Goal: Task Accomplishment & Management: Manage account settings

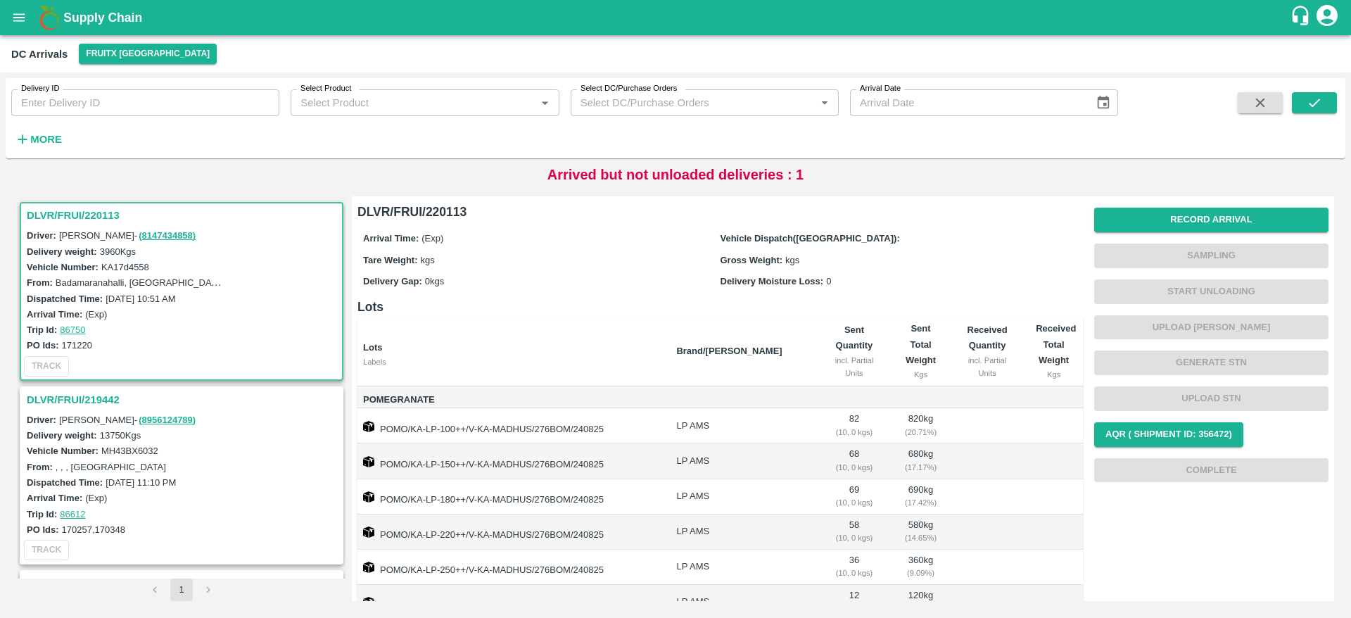
scroll to position [206, 0]
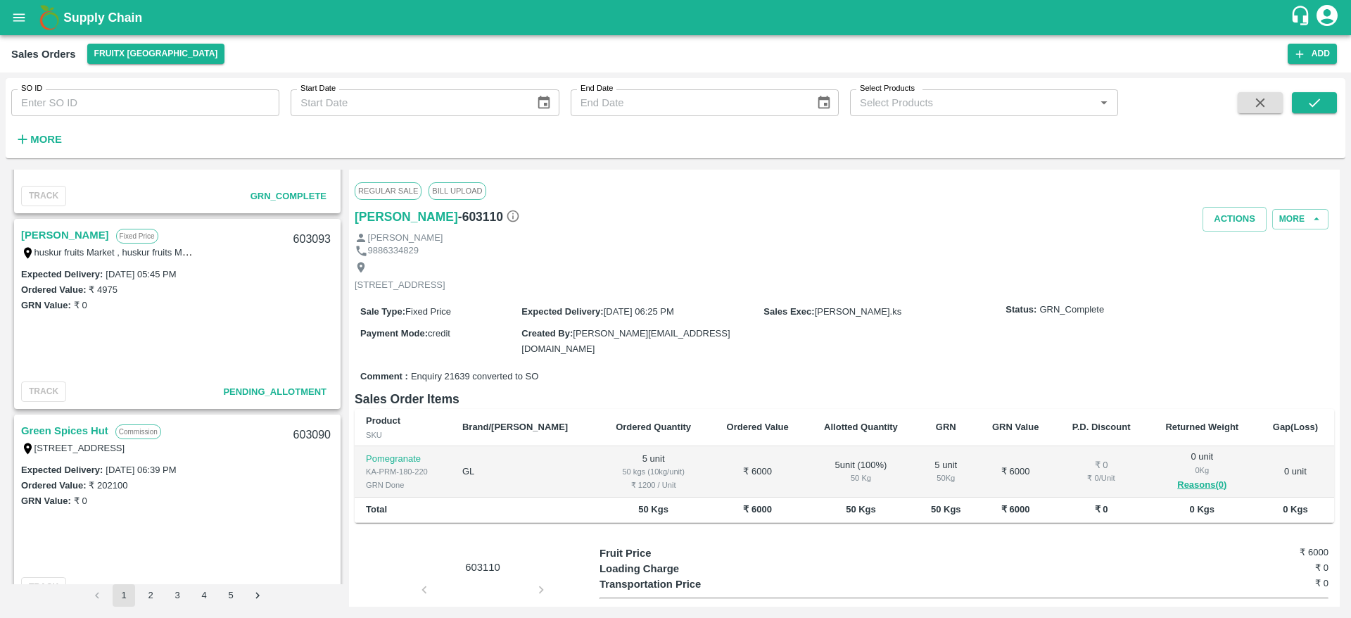
scroll to position [732, 0]
click at [85, 230] on link "Mohamed Tajouddin" at bounding box center [65, 239] width 88 height 18
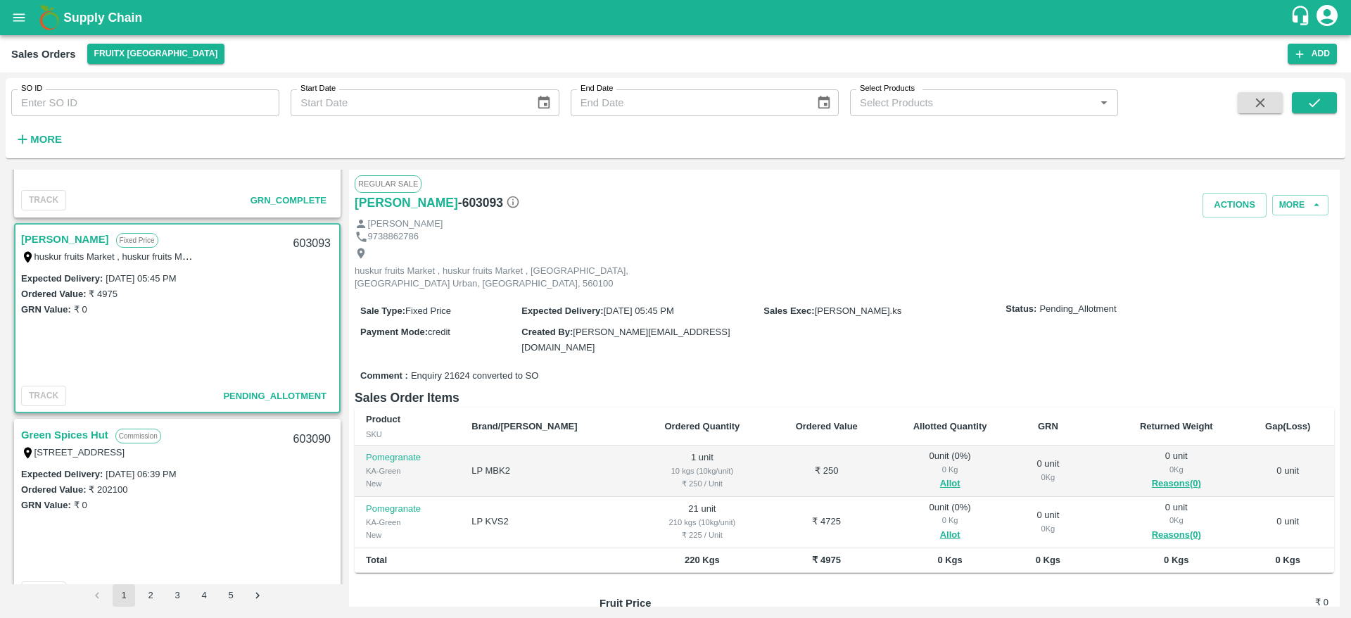
click at [86, 246] on link "Mohamed Tajouddin" at bounding box center [65, 239] width 88 height 18
click at [940, 476] on button "Allot" at bounding box center [950, 484] width 20 height 16
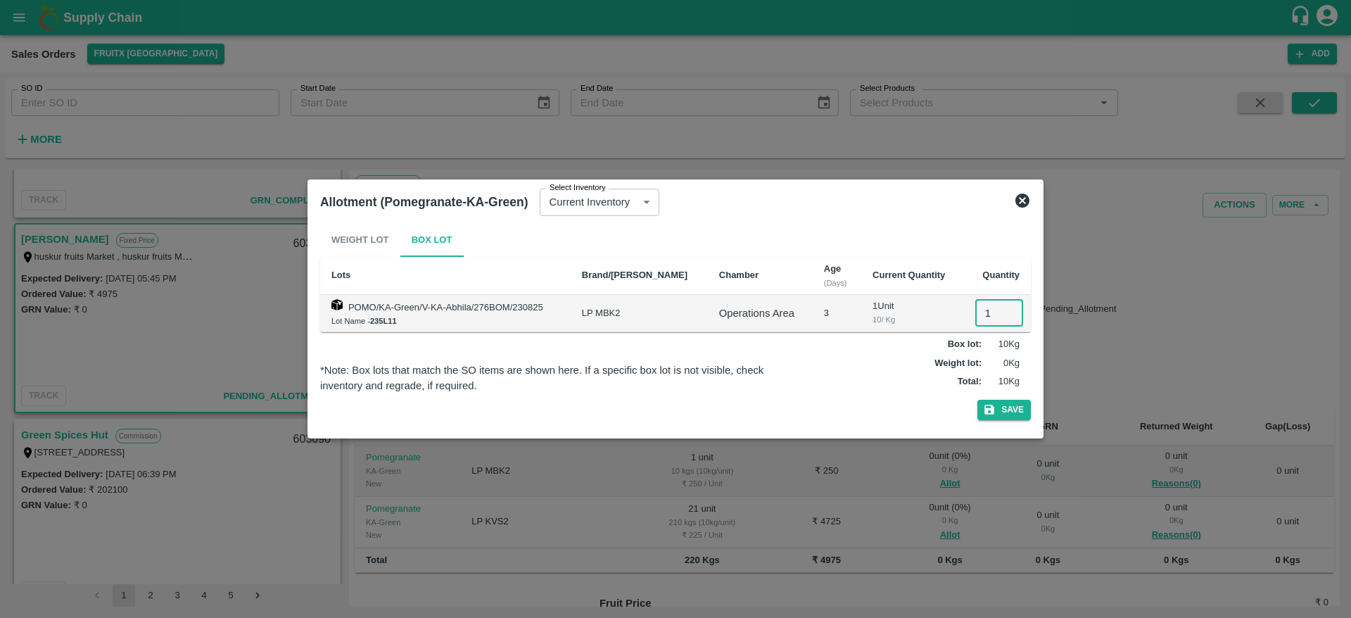
click at [991, 312] on input "1" at bounding box center [999, 313] width 48 height 27
type input "1"
click at [978, 400] on button "Save" at bounding box center [1004, 410] width 53 height 20
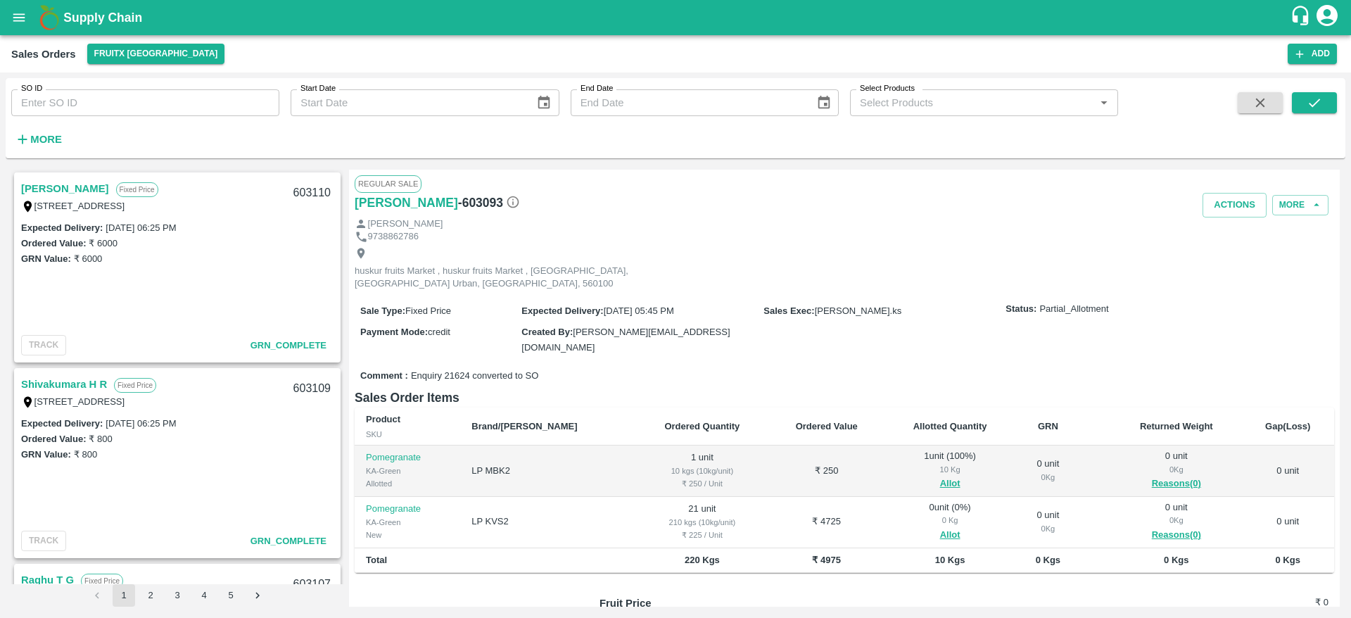
click at [45, 154] on div "SO ID SO ID Start Date Start Date End Date End Date Select Products Select Prod…" at bounding box center [676, 118] width 1340 height 80
click at [27, 142] on icon "button" at bounding box center [22, 139] width 15 height 15
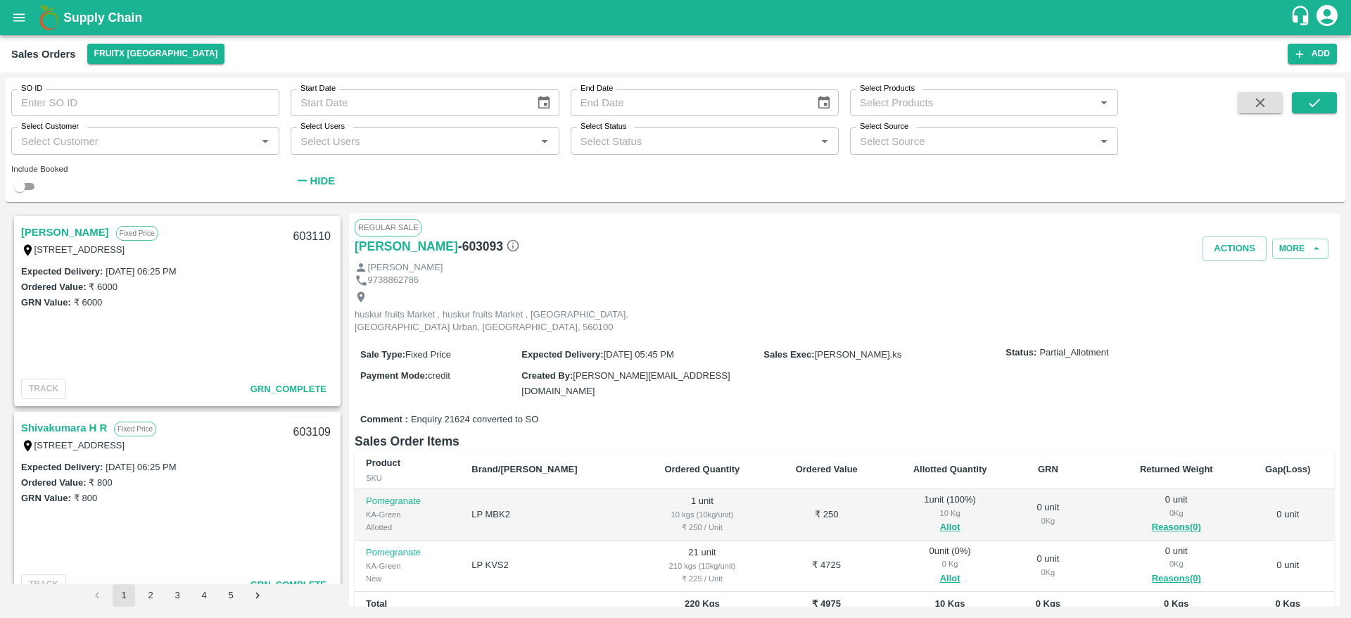
click at [681, 132] on input "Select Status" at bounding box center [693, 141] width 236 height 18
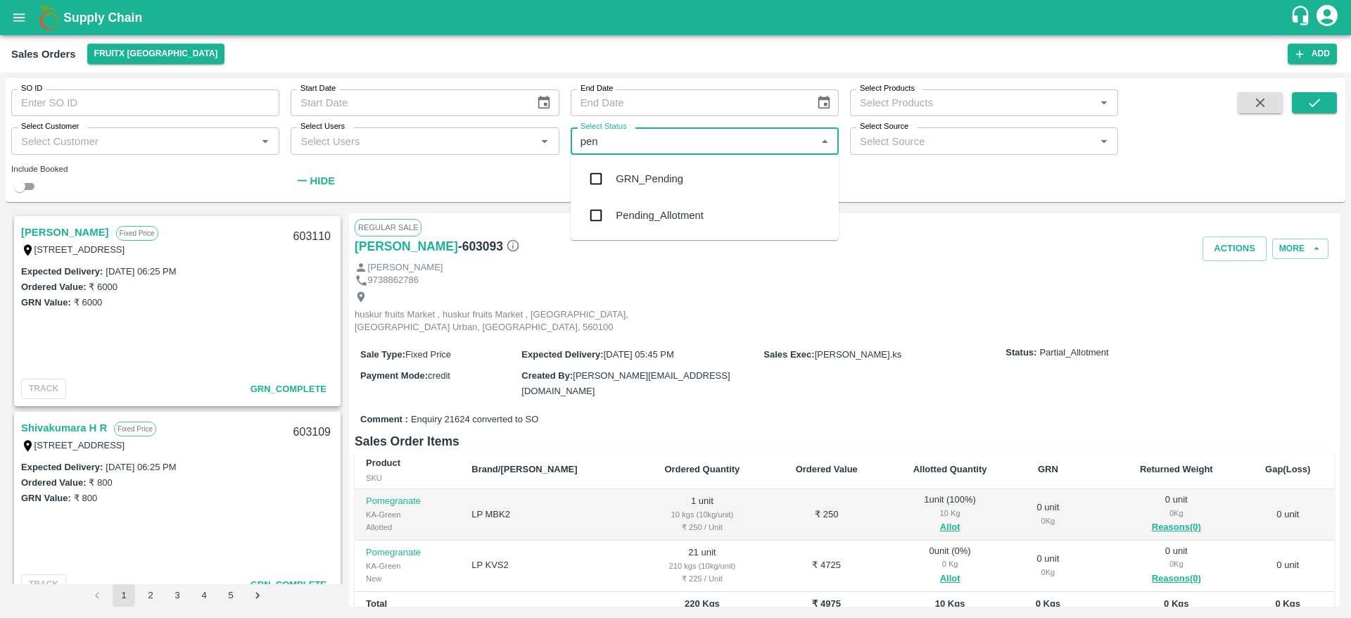
type input "pend"
click at [593, 213] on input "checkbox" at bounding box center [596, 215] width 28 height 28
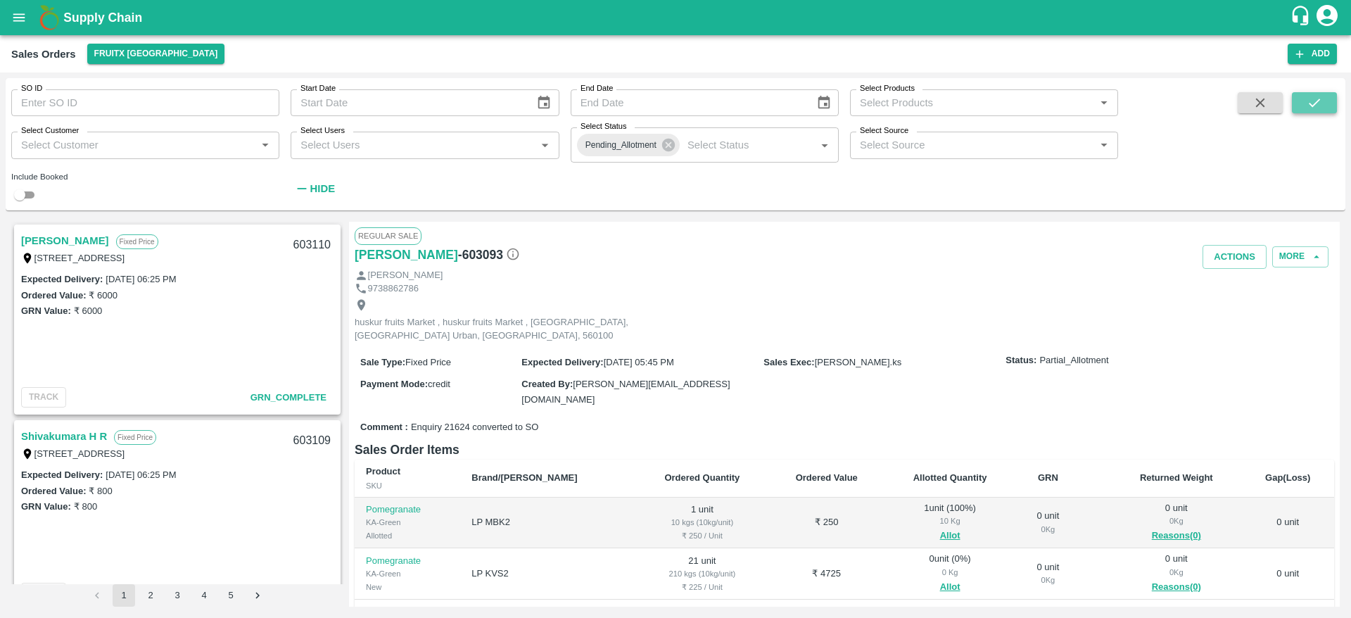
click at [1318, 107] on icon "submit" at bounding box center [1314, 102] width 15 height 15
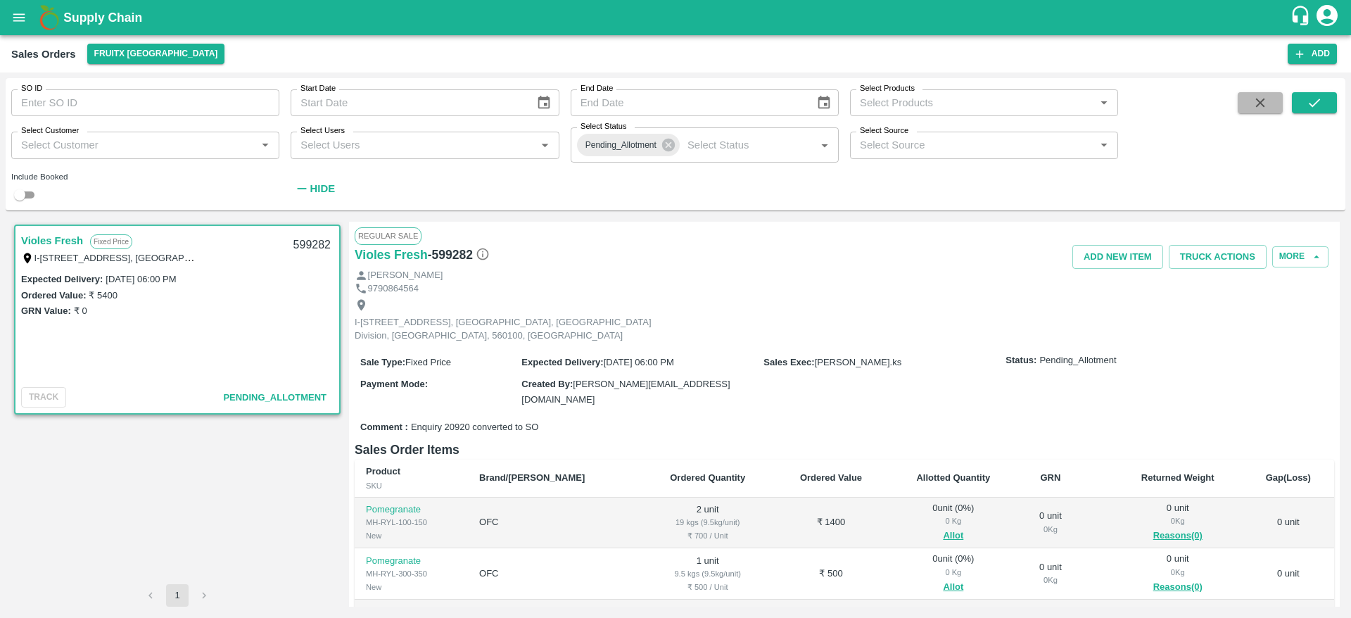
click at [1262, 98] on icon "button" at bounding box center [1260, 102] width 15 height 15
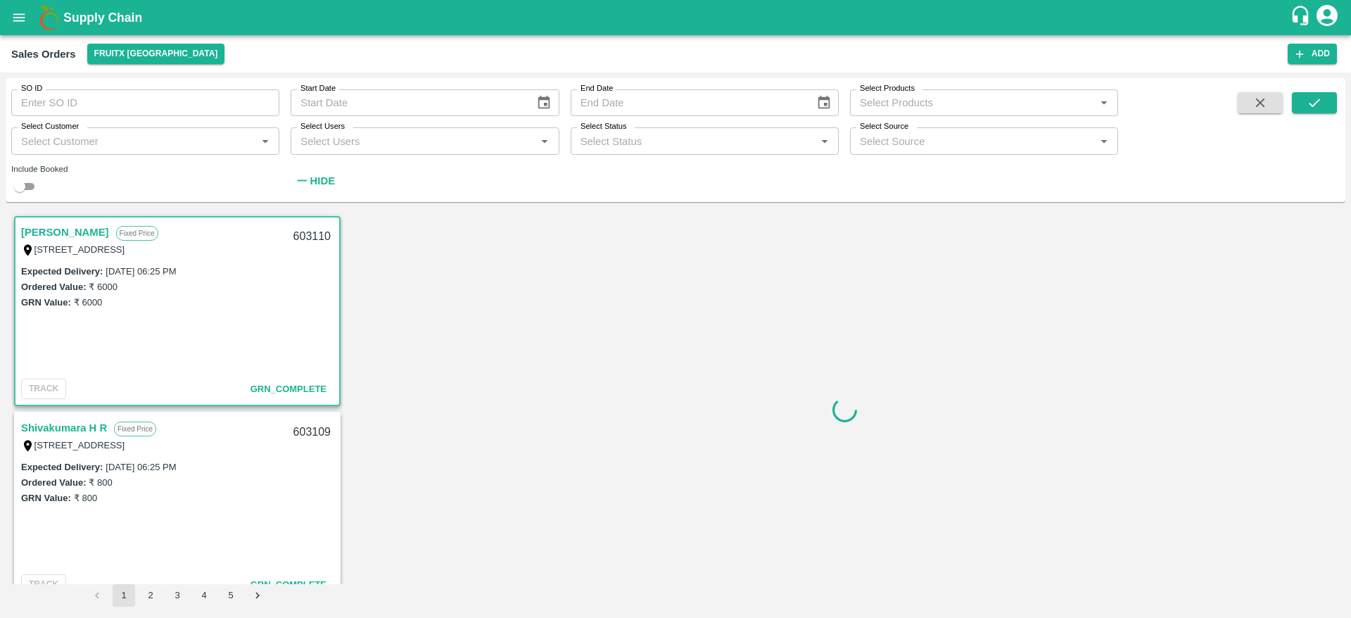
scroll to position [4, 0]
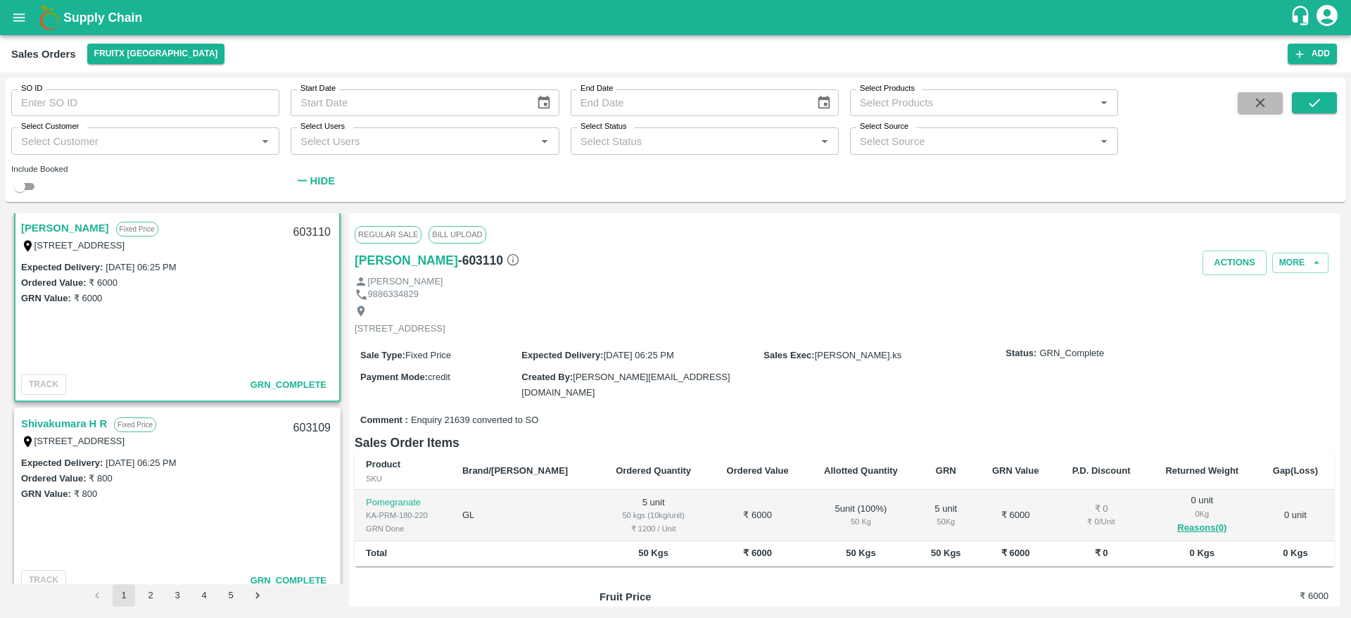
click at [1263, 101] on icon "button" at bounding box center [1260, 103] width 9 height 9
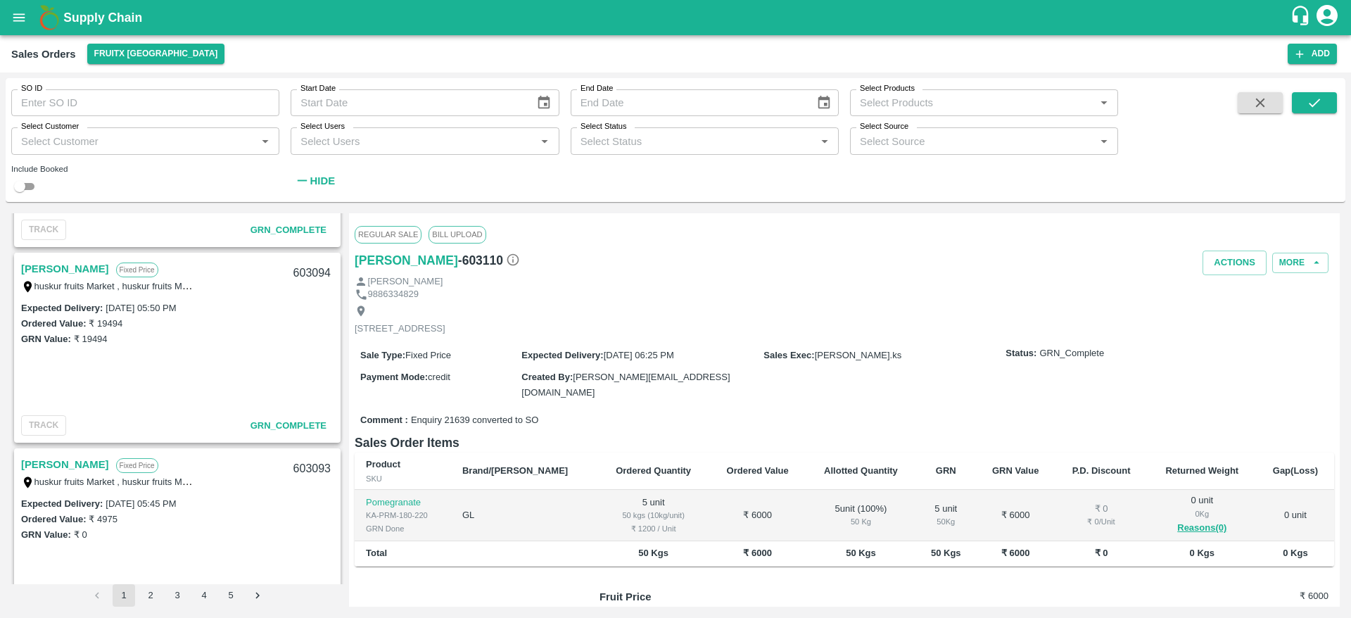
scroll to position [551, 0]
click at [110, 279] on div "huskur fruits Market , huskur fruits Market , Bangalore, Bangalore Urban, KARNA…" at bounding box center [109, 284] width 176 height 15
click at [91, 273] on link "Mohamed Tajouddin" at bounding box center [65, 268] width 88 height 18
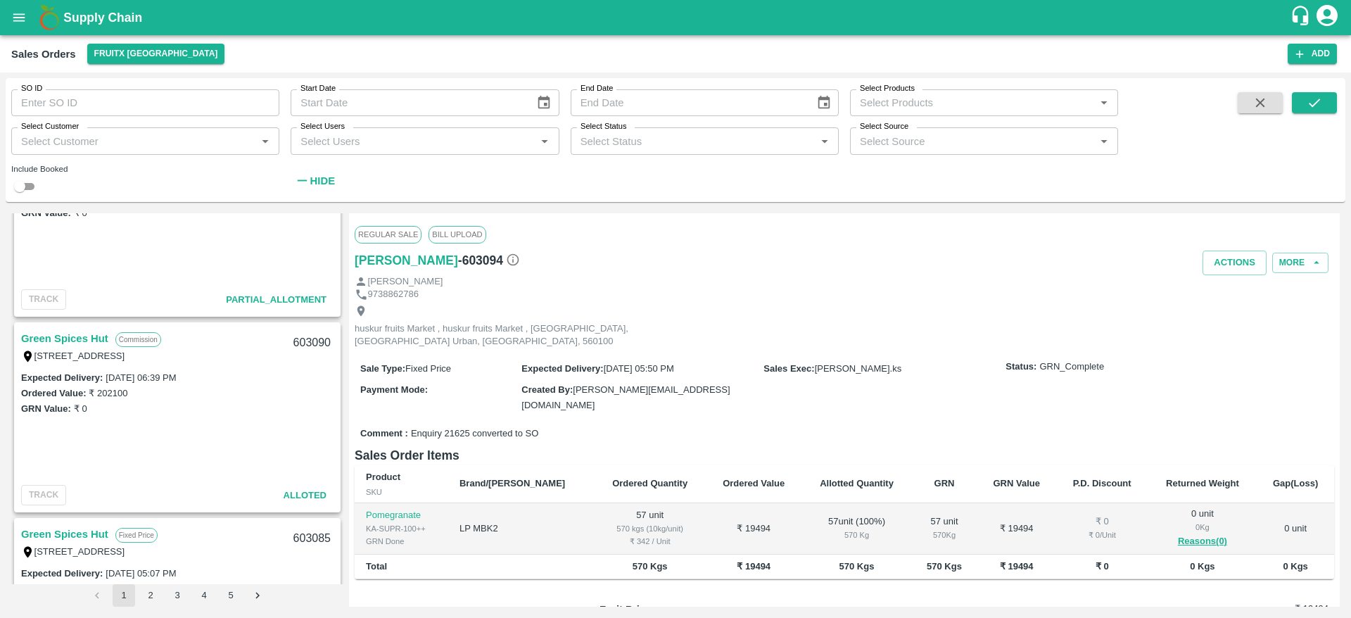
scroll to position [764, 0]
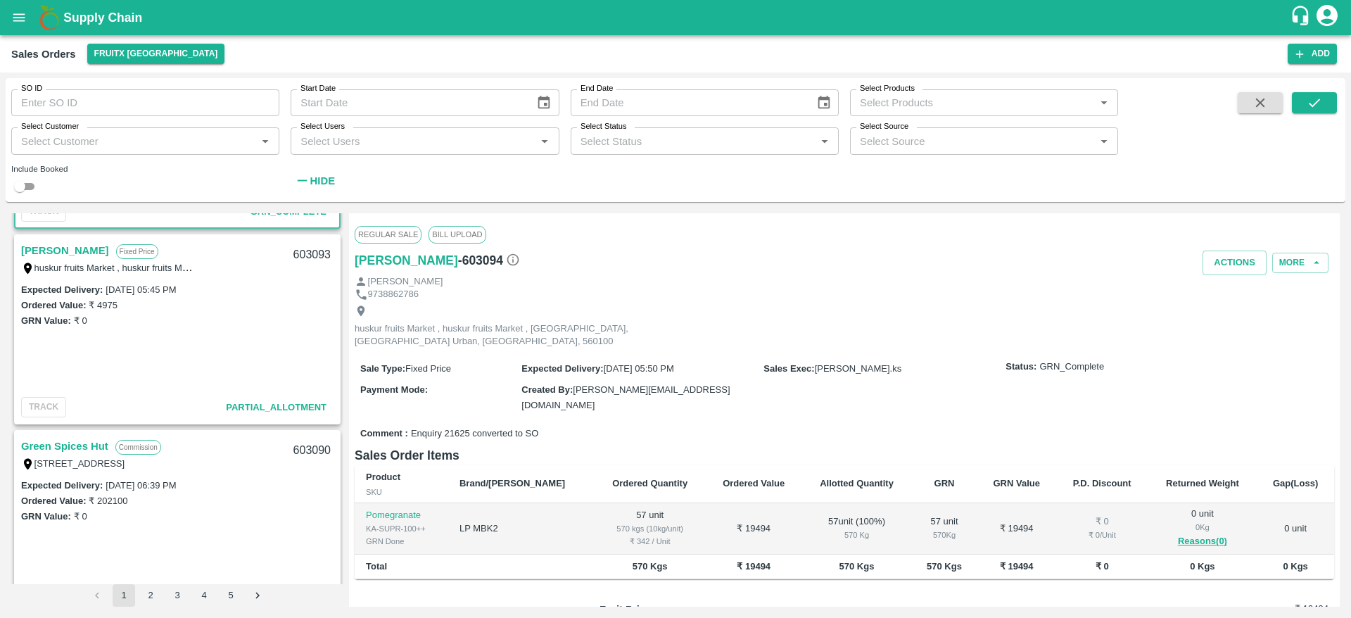
click at [82, 249] on link "Mohamed Tajouddin" at bounding box center [65, 250] width 88 height 18
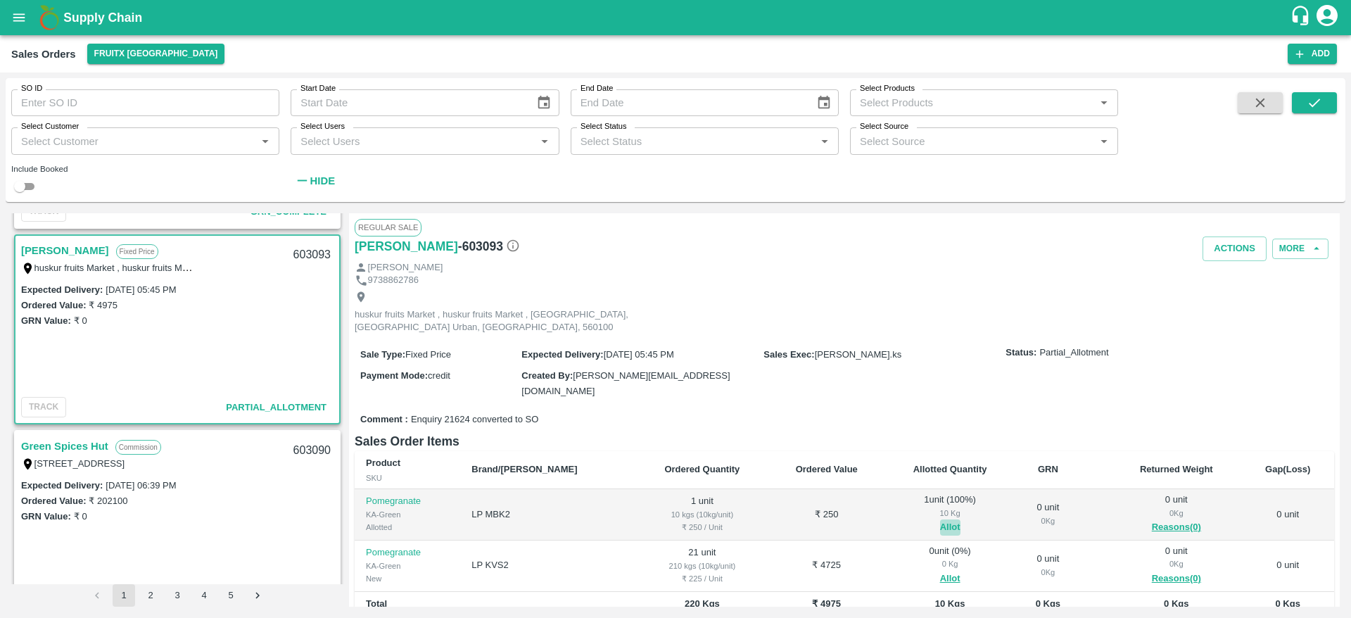
click at [940, 519] on button "Allot" at bounding box center [950, 527] width 20 height 16
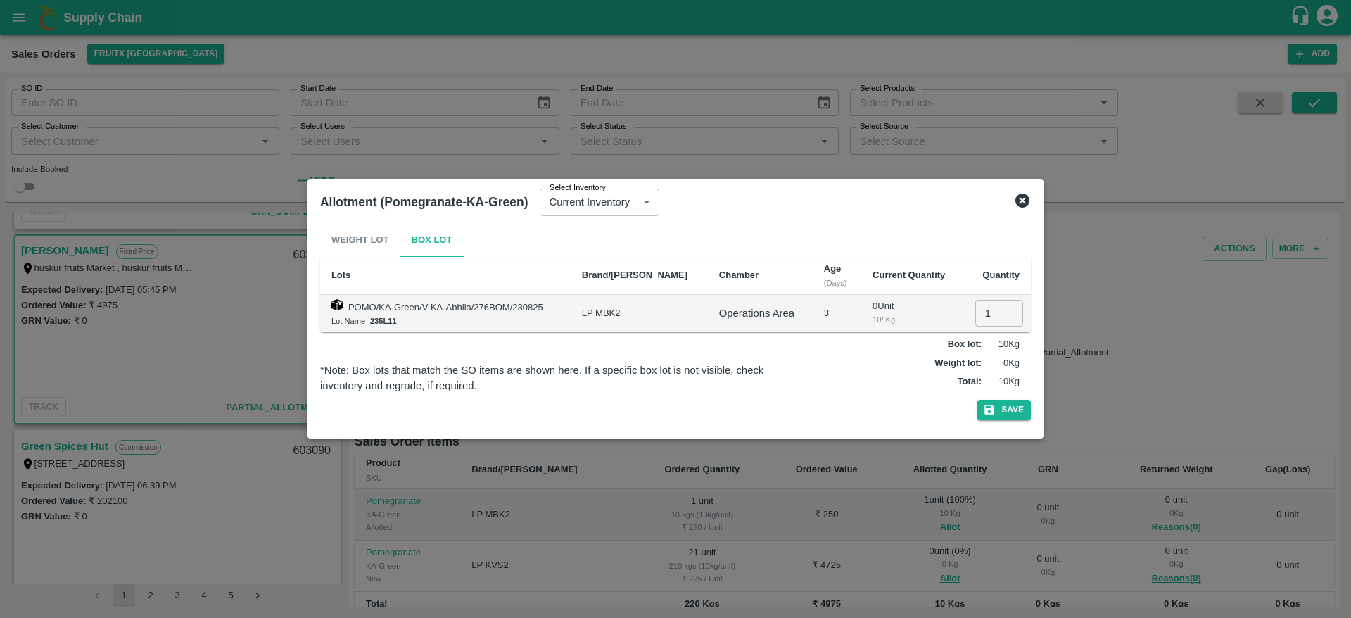
click at [975, 312] on input "1" at bounding box center [999, 313] width 48 height 27
type input "0"
click at [1009, 398] on div "Weight Lot Box Lot Lots Brand/Marka Chamber Age (Days) Current Quantity Quantit…" at bounding box center [675, 324] width 711 height 203
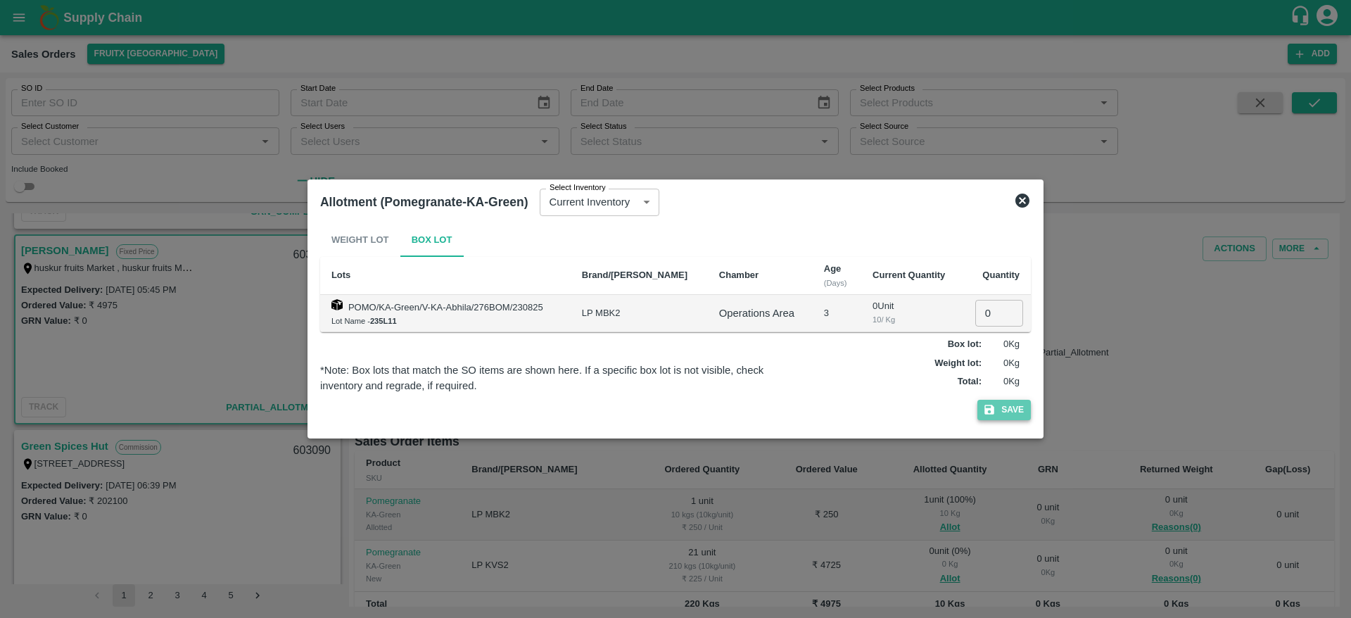
click at [1009, 402] on button "Save" at bounding box center [1004, 410] width 53 height 20
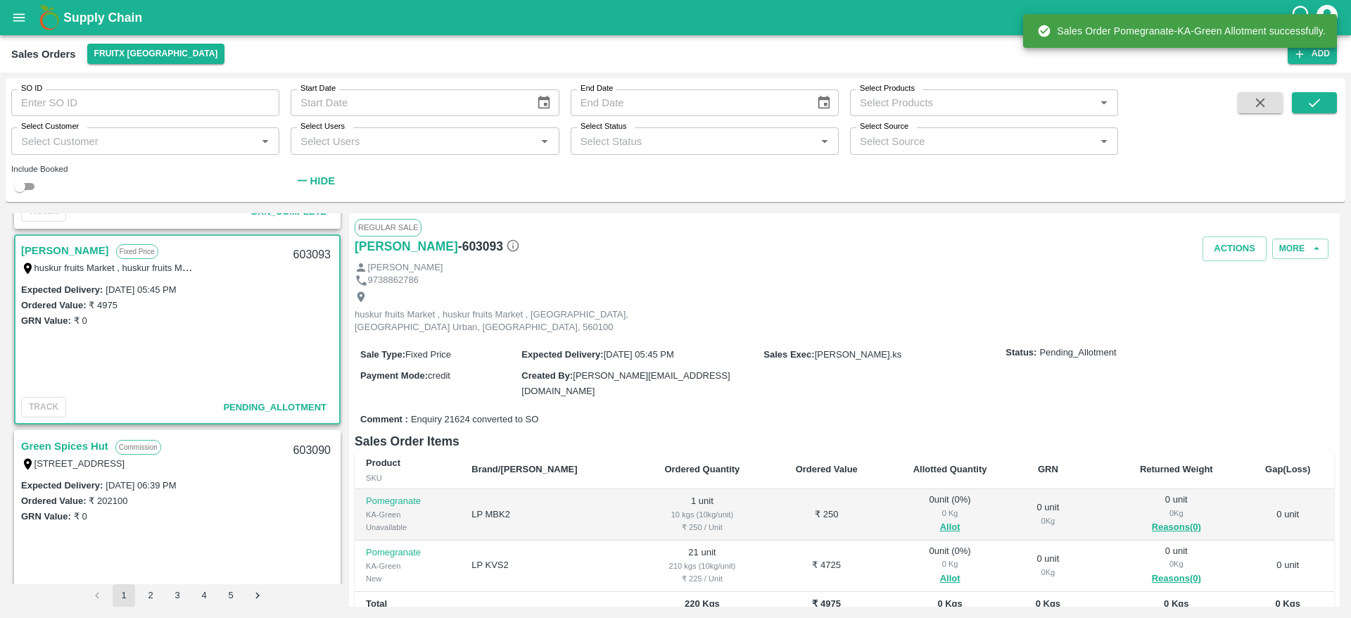
scroll to position [156, 0]
